Goal: Use online tool/utility: Utilize a website feature to perform a specific function

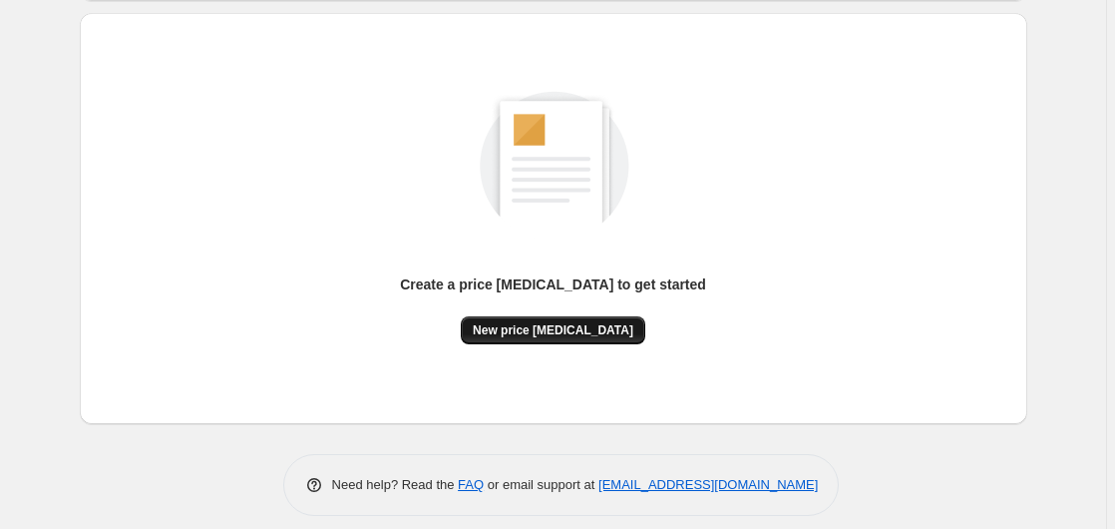
scroll to position [204, 0]
click at [589, 323] on span "New price [MEDICAL_DATA]" at bounding box center [553, 329] width 161 height 16
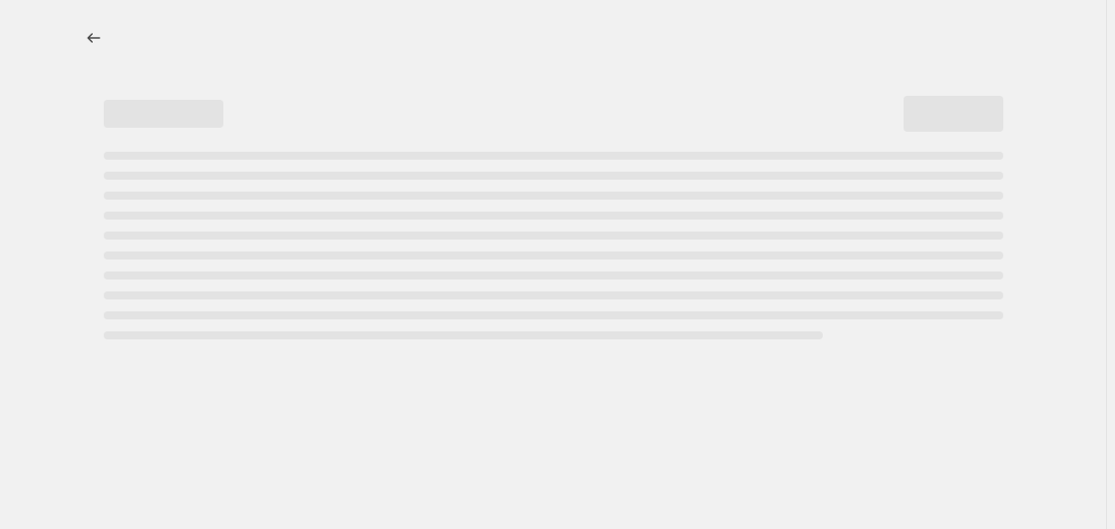
select select "percentage"
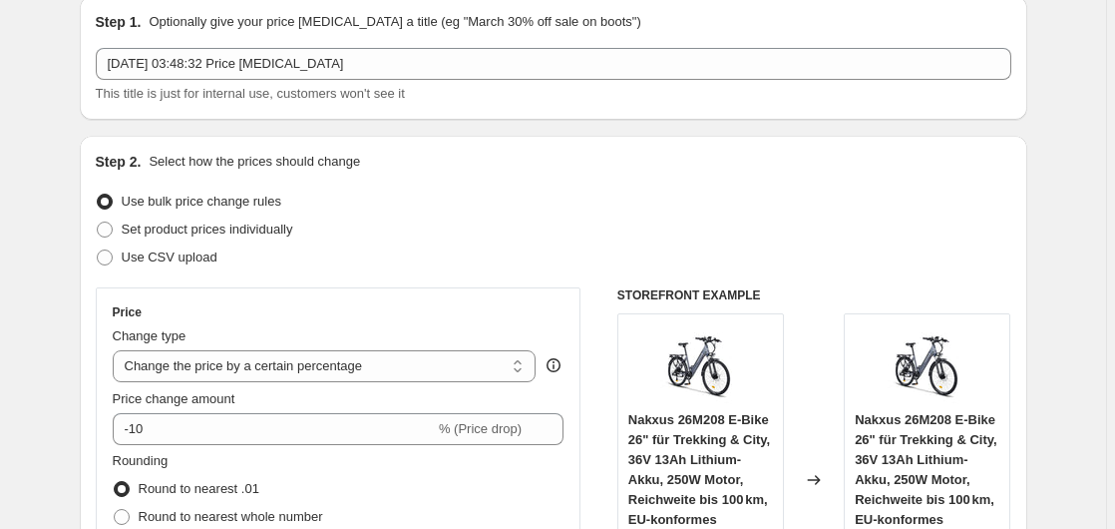
scroll to position [204, 0]
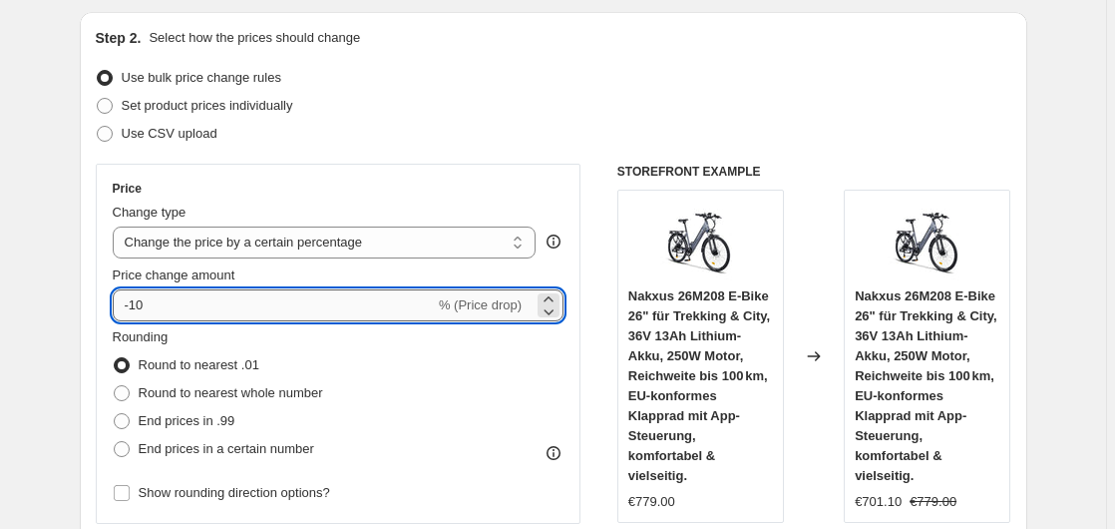
click at [310, 307] on input "-10" at bounding box center [274, 305] width 322 height 32
type input "-1"
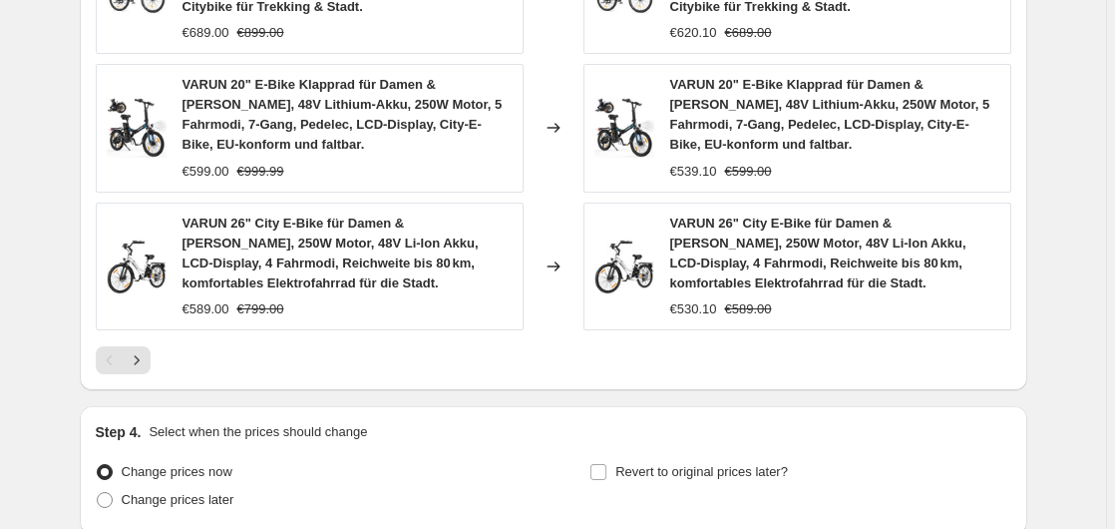
scroll to position [1678, 0]
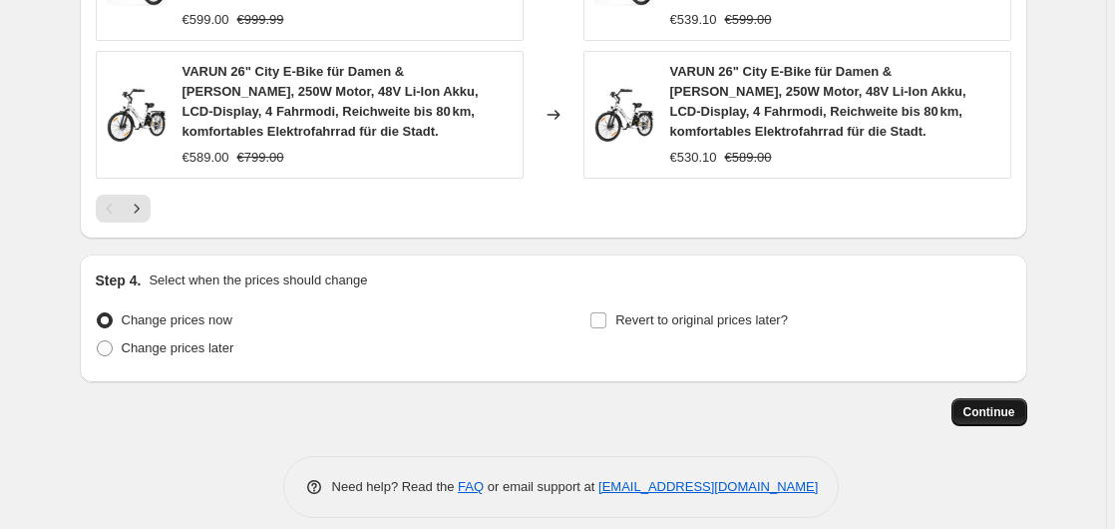
type input "-35"
click at [990, 404] on span "Continue" at bounding box center [990, 412] width 52 height 16
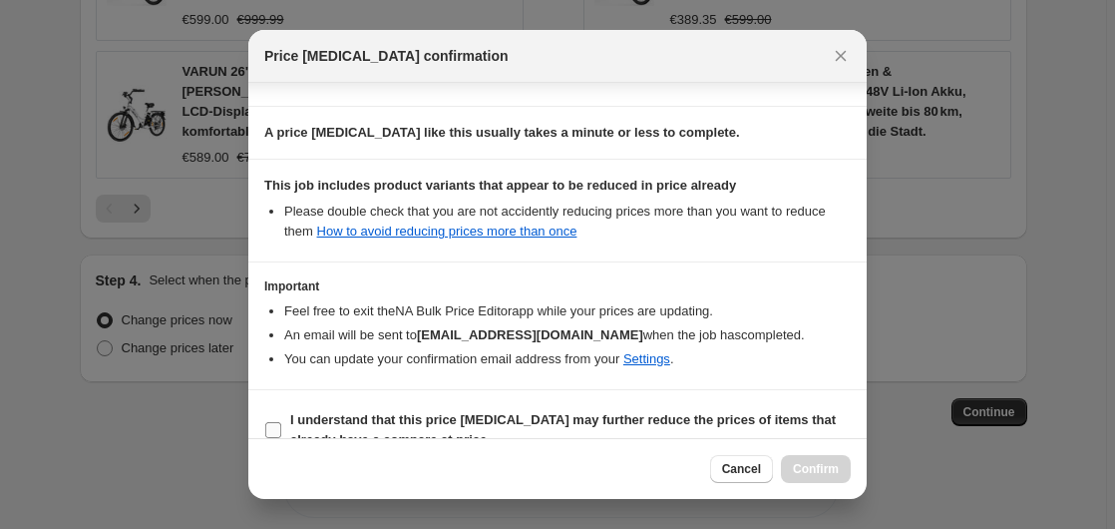
scroll to position [315, 0]
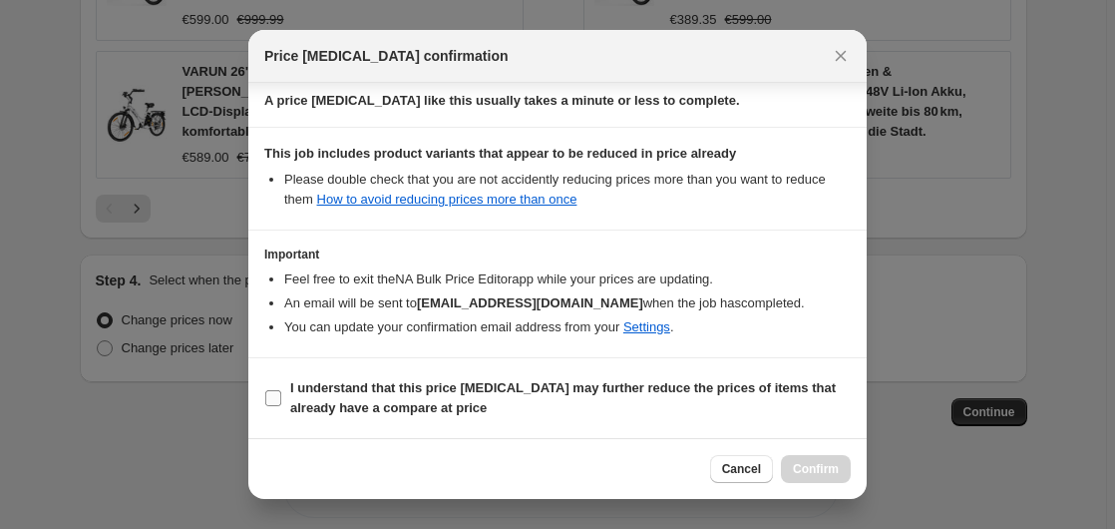
click at [417, 401] on b "I understand that this price [MEDICAL_DATA] may further reduce the prices of it…" at bounding box center [563, 397] width 546 height 35
click at [281, 401] on input "I understand that this price [MEDICAL_DATA] may further reduce the prices of it…" at bounding box center [273, 398] width 16 height 16
checkbox input "true"
click at [804, 472] on span "Confirm" at bounding box center [816, 469] width 46 height 16
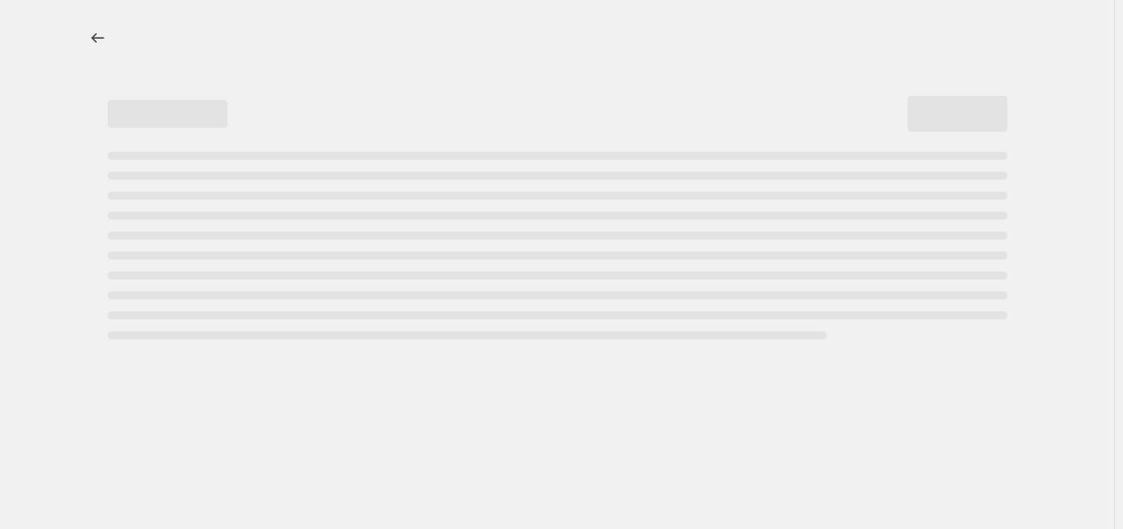
select select "percentage"
